Goal: Task Accomplishment & Management: Manage account settings

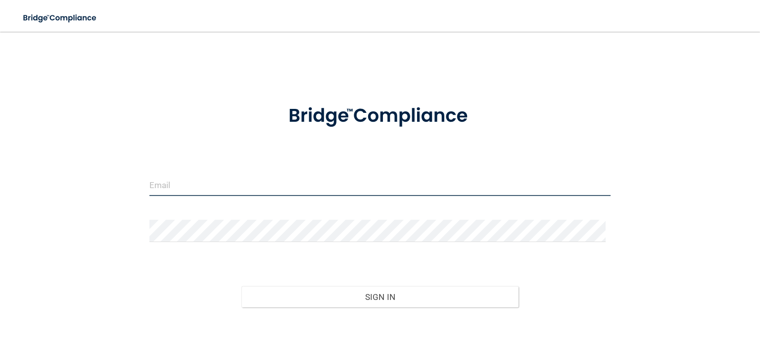
click at [197, 191] on input "email" at bounding box center [379, 185] width 461 height 22
type input "[EMAIL_ADDRESS][DOMAIN_NAME]"
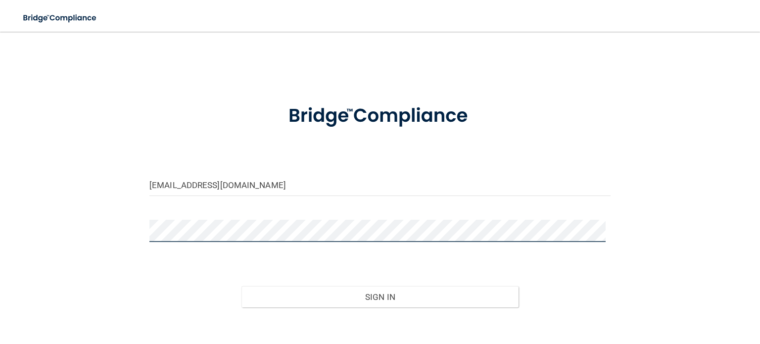
click at [241, 286] on button "Sign In" at bounding box center [379, 297] width 276 height 22
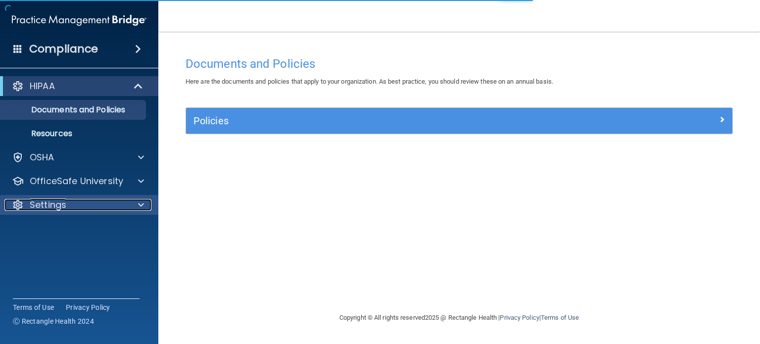
click at [93, 208] on div "Settings" at bounding box center [65, 205] width 123 height 12
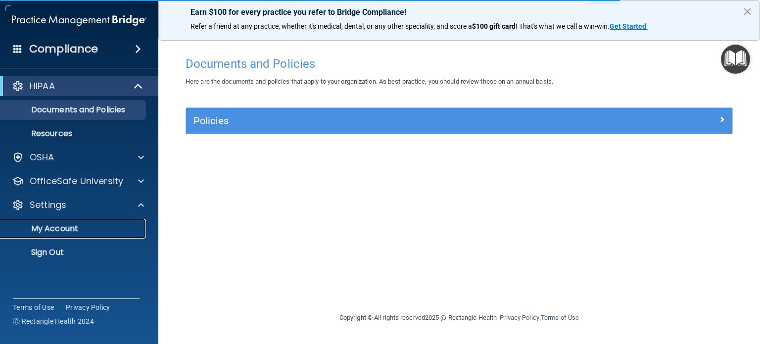
click at [63, 227] on p "My Account" at bounding box center [73, 229] width 135 height 10
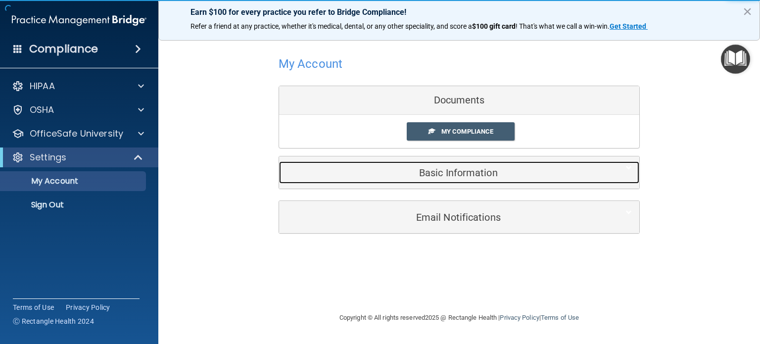
click at [451, 176] on h5 "Basic Information" at bounding box center [443, 172] width 315 height 11
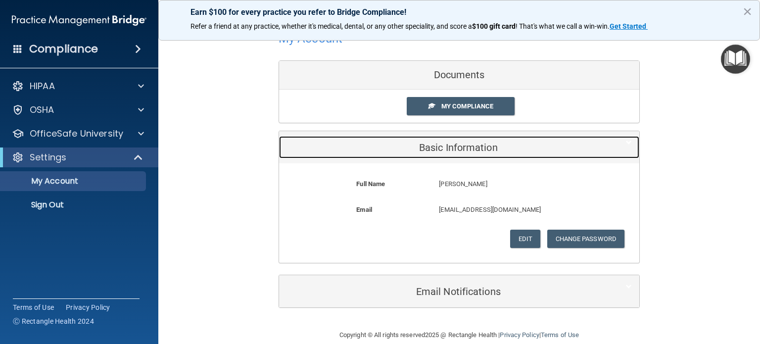
scroll to position [39, 0]
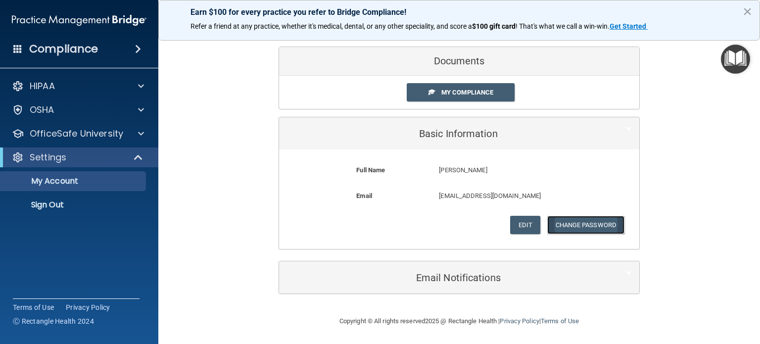
click at [576, 224] on button "Change Password" at bounding box center [586, 225] width 78 height 18
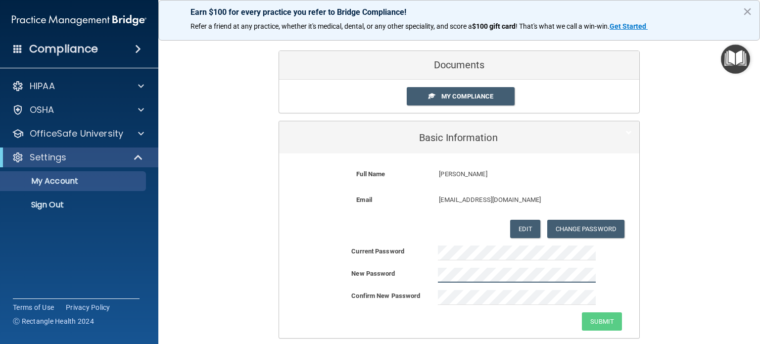
scroll to position [0, 0]
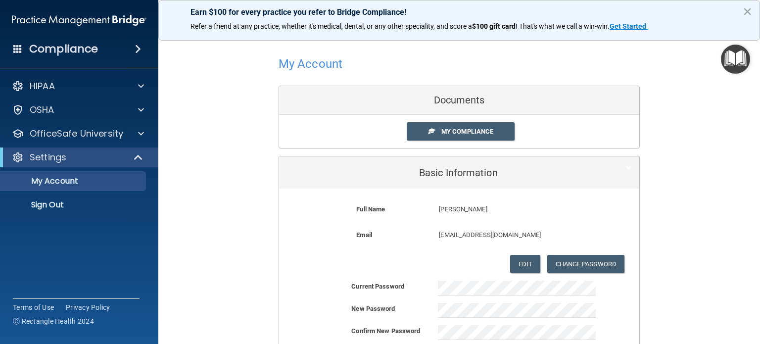
click at [742, 10] on div "Earn $100 for every practice you refer to Bridge Compliance! Refer a friend at …" at bounding box center [458, 20] width 601 height 41
click at [49, 209] on p "Sign Out" at bounding box center [73, 205] width 135 height 10
